Goal: Browse casually: Explore the website without a specific task or goal

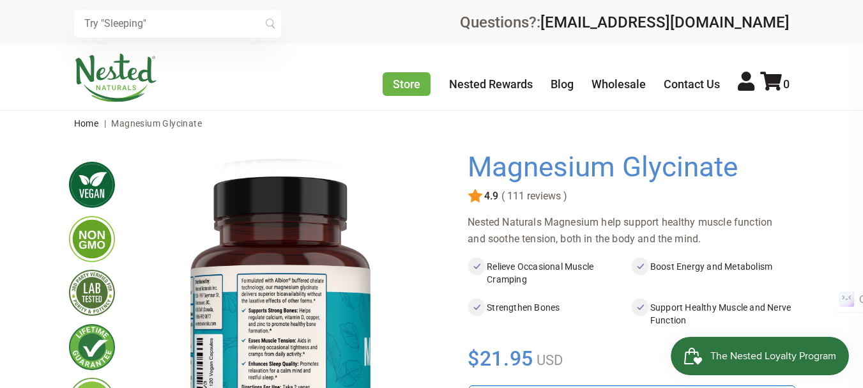
click at [601, 113] on nav "Home | Magnesium Glycinate" at bounding box center [432, 124] width 716 height 26
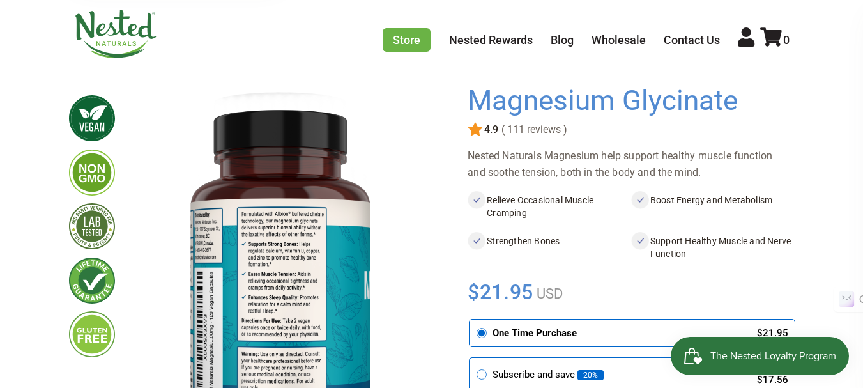
scroll to position [68, 0]
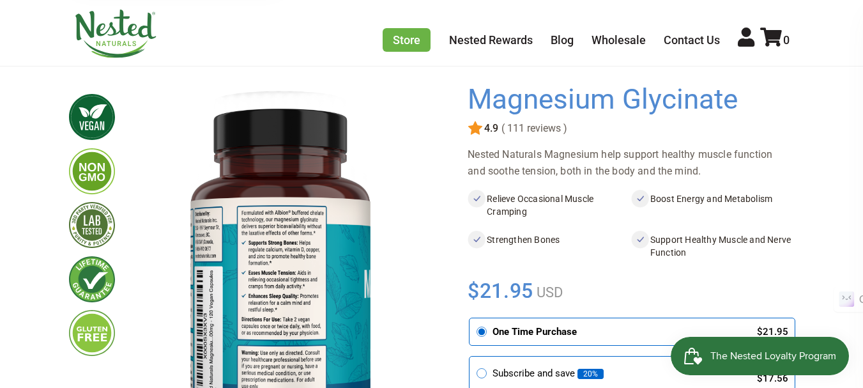
click at [111, 26] on img at bounding box center [115, 34] width 83 height 49
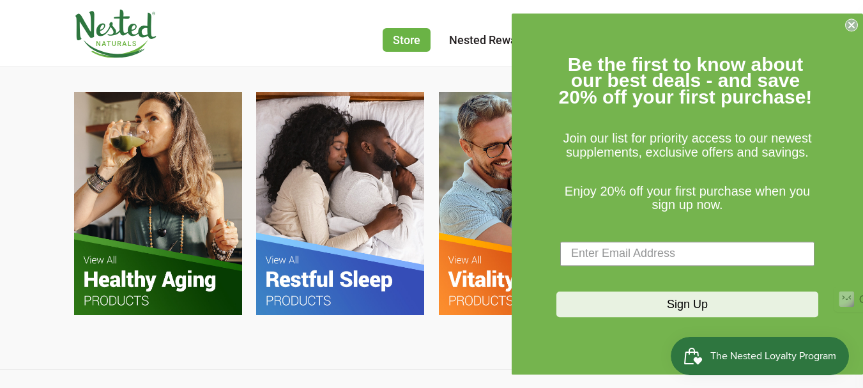
scroll to position [787, 0]
click at [851, 26] on icon "Close dialog" at bounding box center [851, 24] width 5 height 5
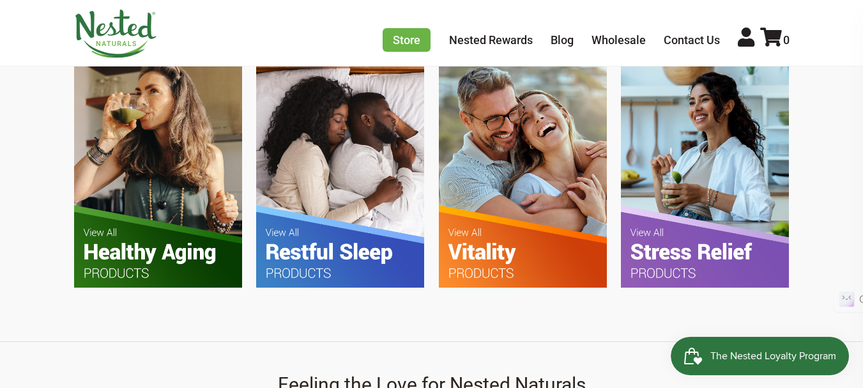
scroll to position [838, 0]
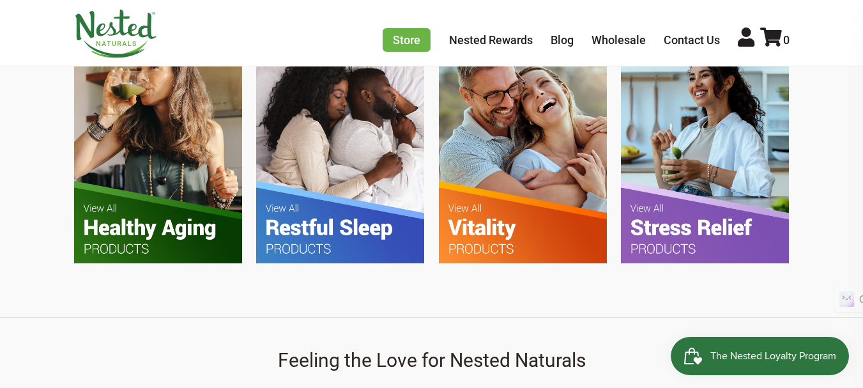
click at [537, 204] on img at bounding box center [523, 151] width 168 height 223
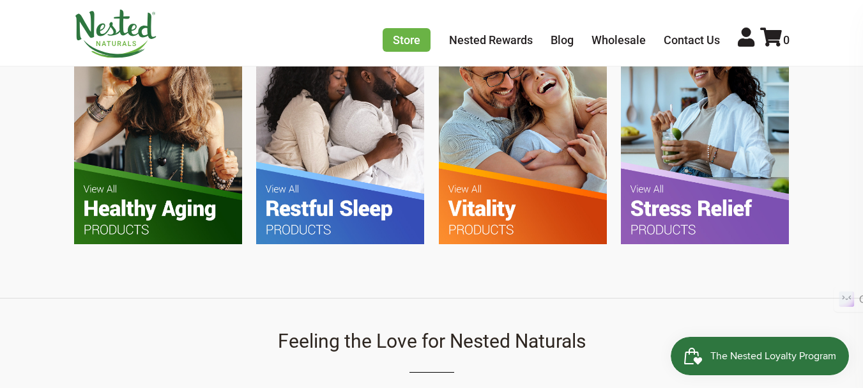
scroll to position [860, 0]
